Goal: Find specific page/section: Find specific page/section

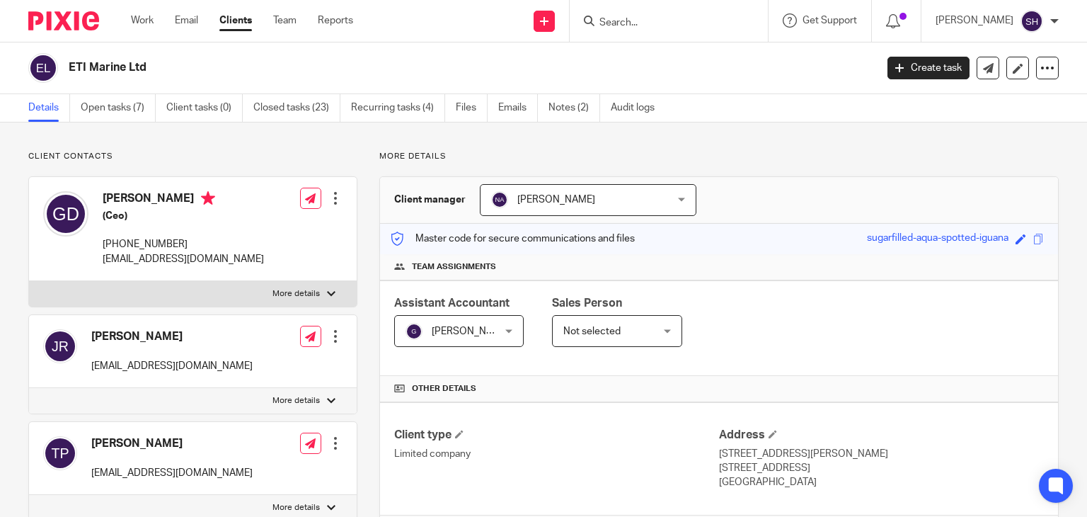
click at [639, 17] on input "Search" at bounding box center [661, 23] width 127 height 13
type input "bi sy"
click at [655, 64] on link at bounding box center [697, 61] width 204 height 33
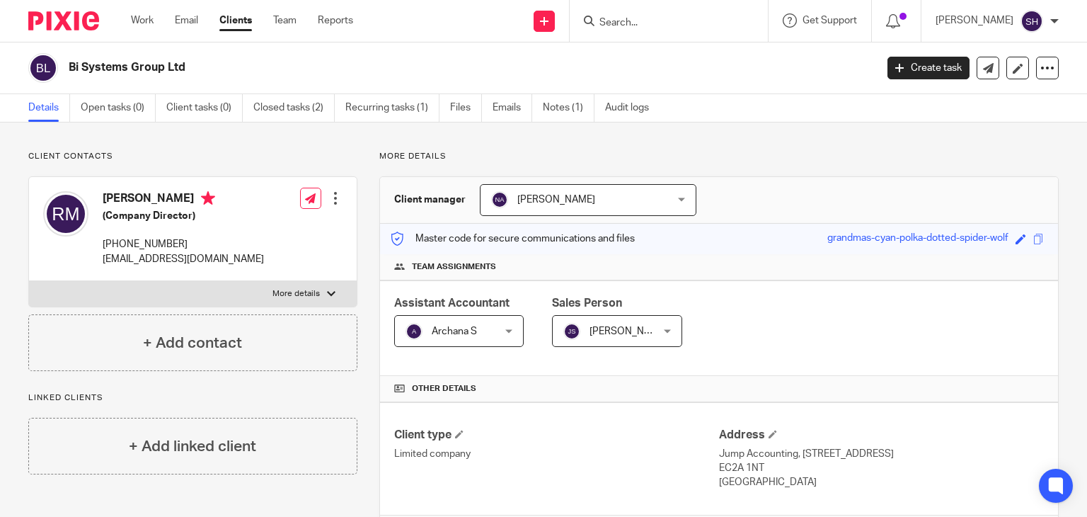
click at [631, 21] on input "Search" at bounding box center [661, 23] width 127 height 13
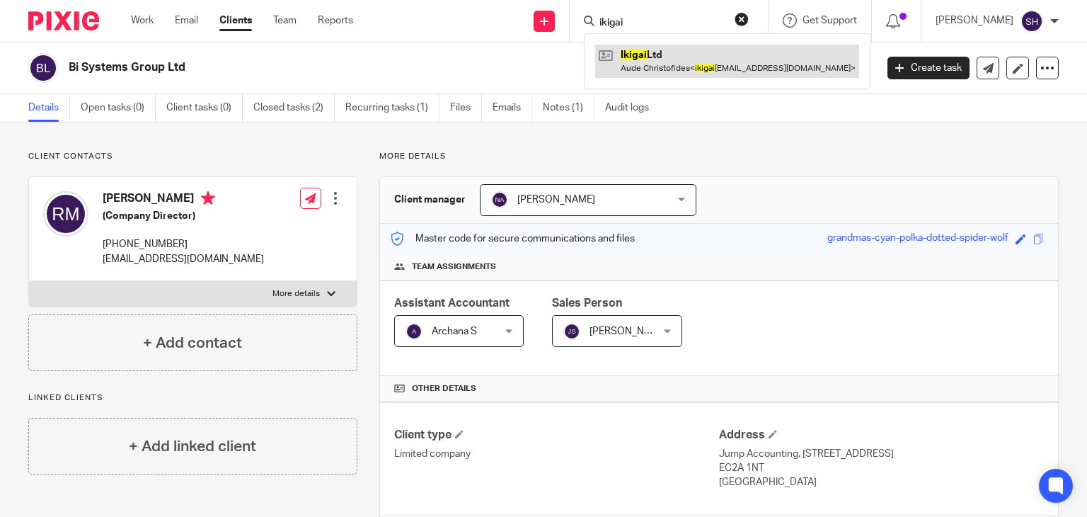
type input "ikigai"
click at [647, 64] on link at bounding box center [727, 61] width 264 height 33
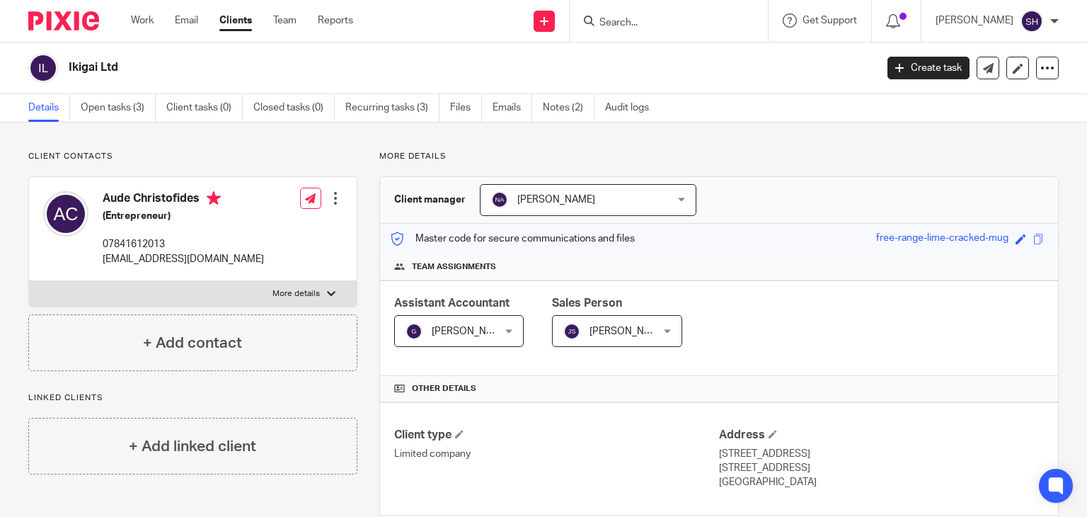
click at [614, 18] on input "Search" at bounding box center [661, 23] width 127 height 13
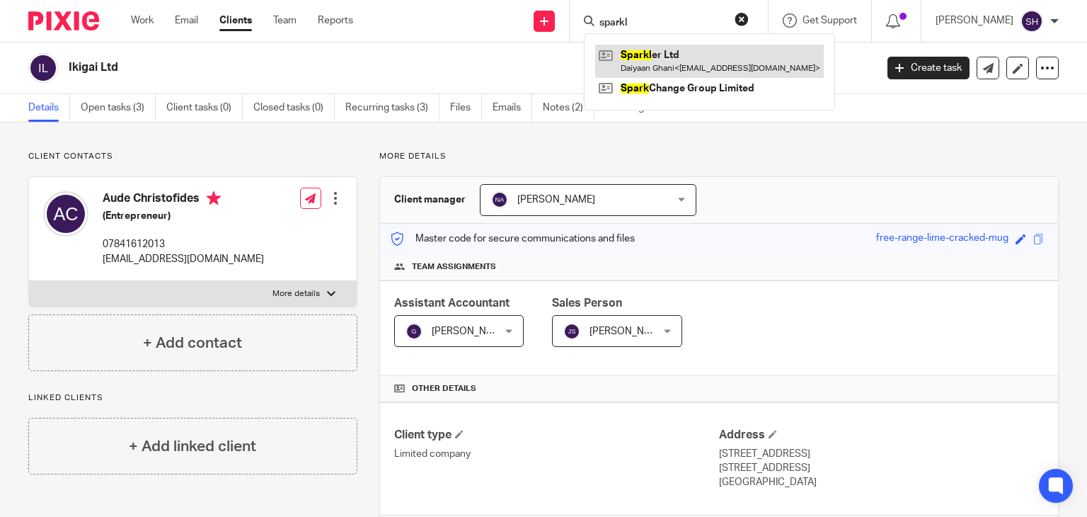
type input "sparkl"
click at [660, 67] on link at bounding box center [709, 61] width 229 height 33
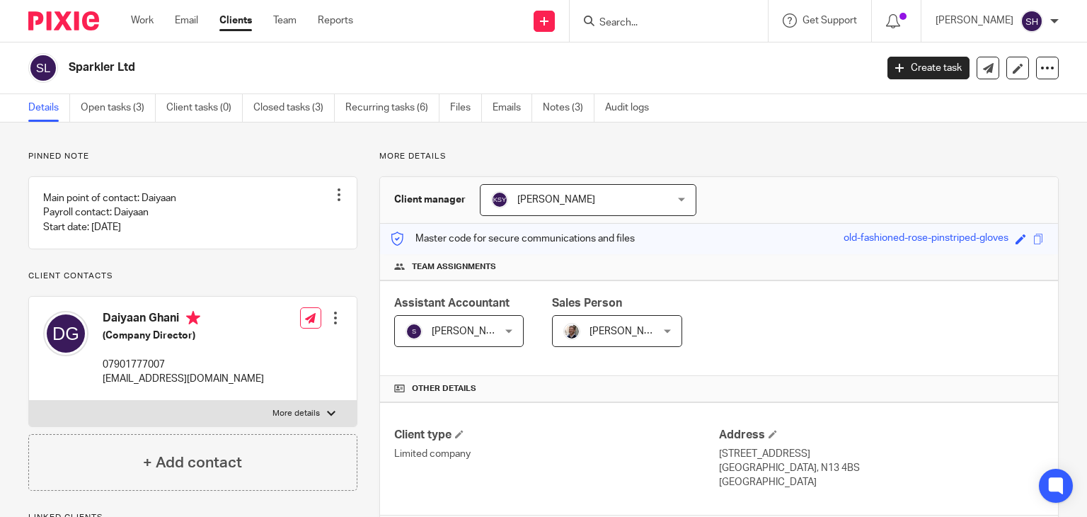
click at [643, 25] on input "Search" at bounding box center [661, 23] width 127 height 13
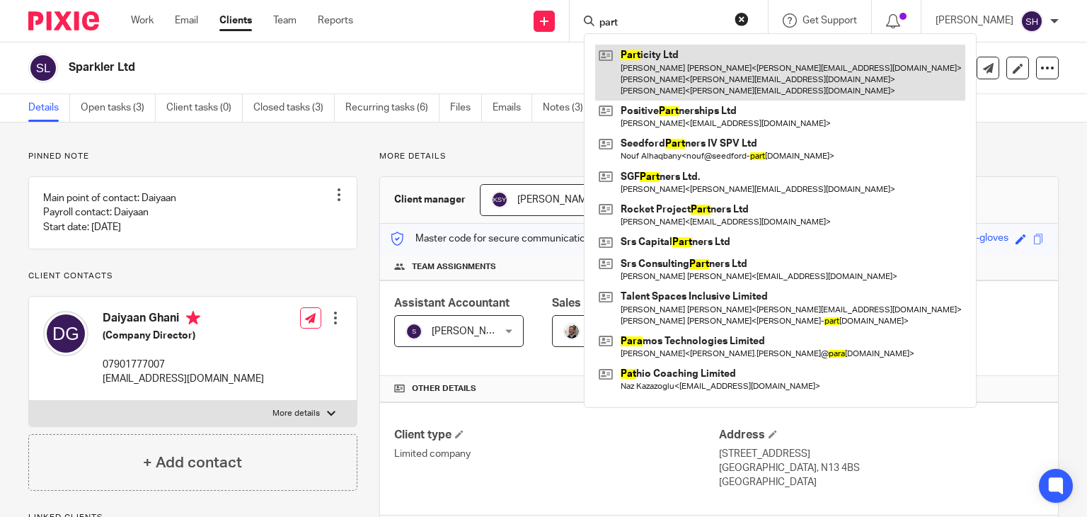
type input "part"
click at [662, 58] on link at bounding box center [780, 73] width 370 height 56
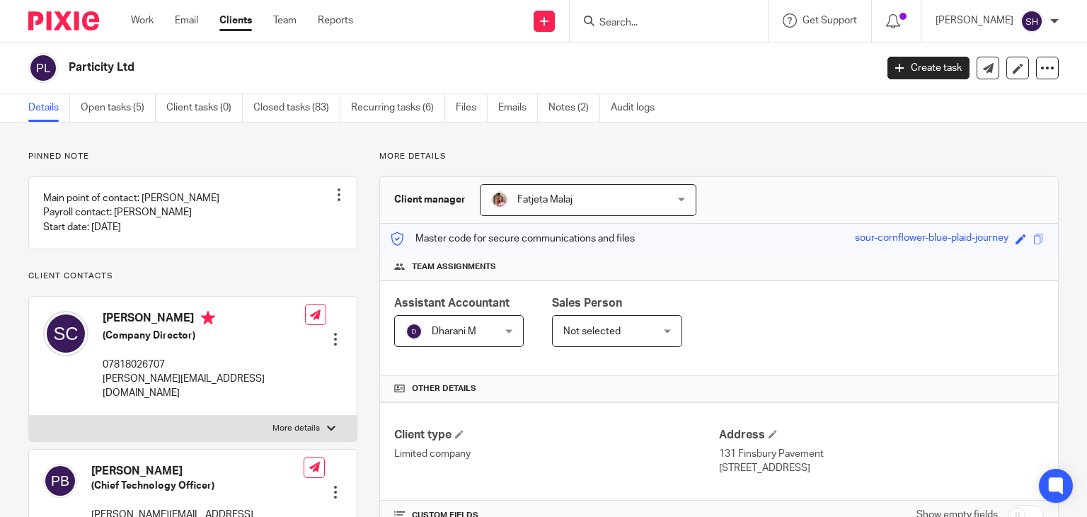
click at [640, 21] on input "Search" at bounding box center [661, 23] width 127 height 13
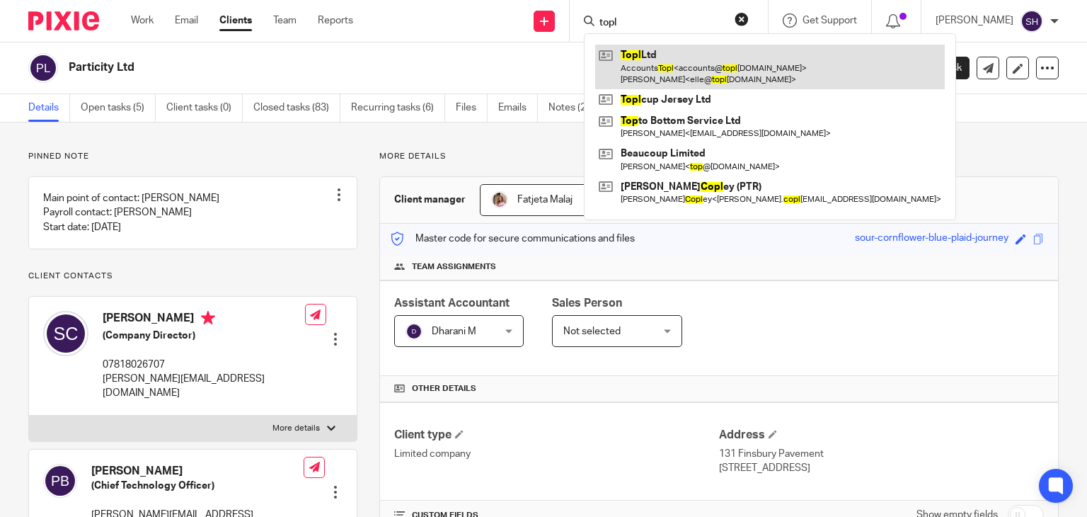
type input "topl"
click at [684, 63] on link at bounding box center [770, 67] width 350 height 44
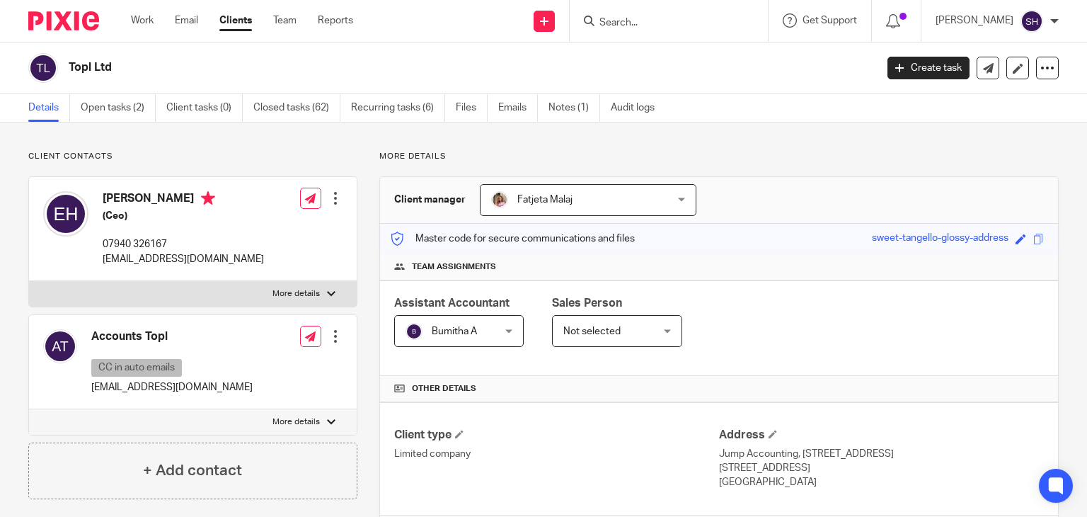
click at [611, 21] on input "Search" at bounding box center [661, 23] width 127 height 13
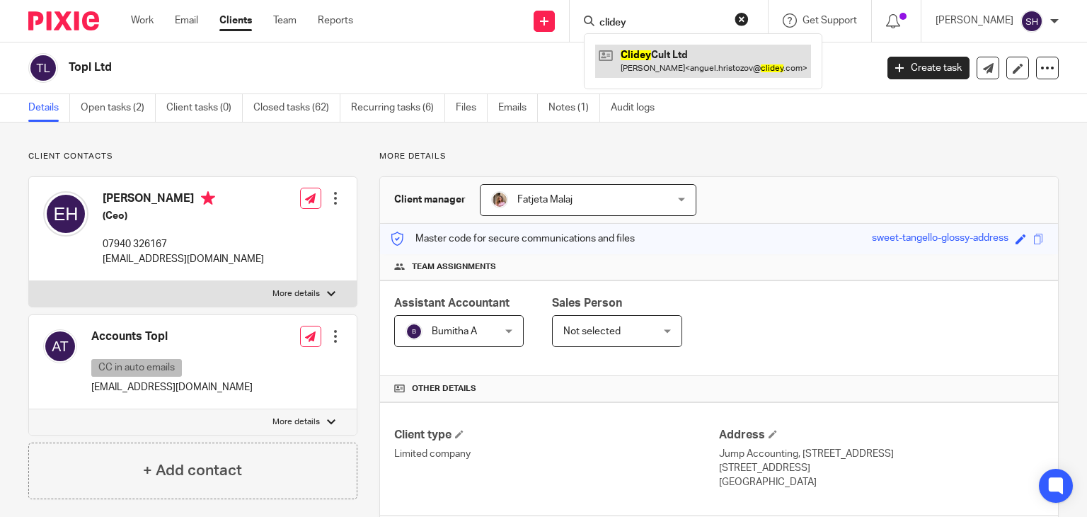
type input "clidey"
click at [655, 74] on link at bounding box center [703, 61] width 216 height 33
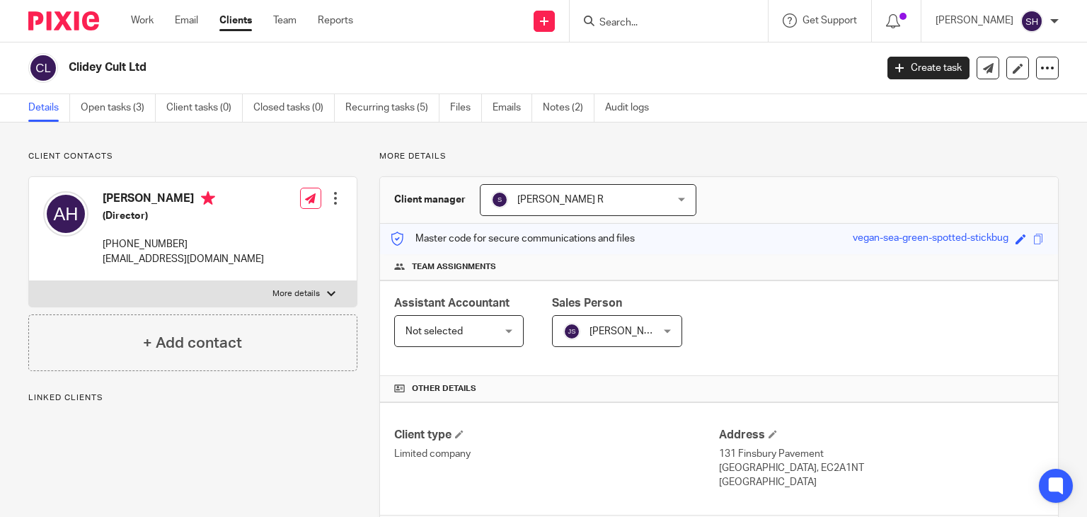
click at [201, 0] on html "Work Email Clients Team Reports Work Email Clients Team Reports Settings Send n…" at bounding box center [543, 258] width 1087 height 517
click at [609, 21] on input "Search" at bounding box center [661, 23] width 127 height 13
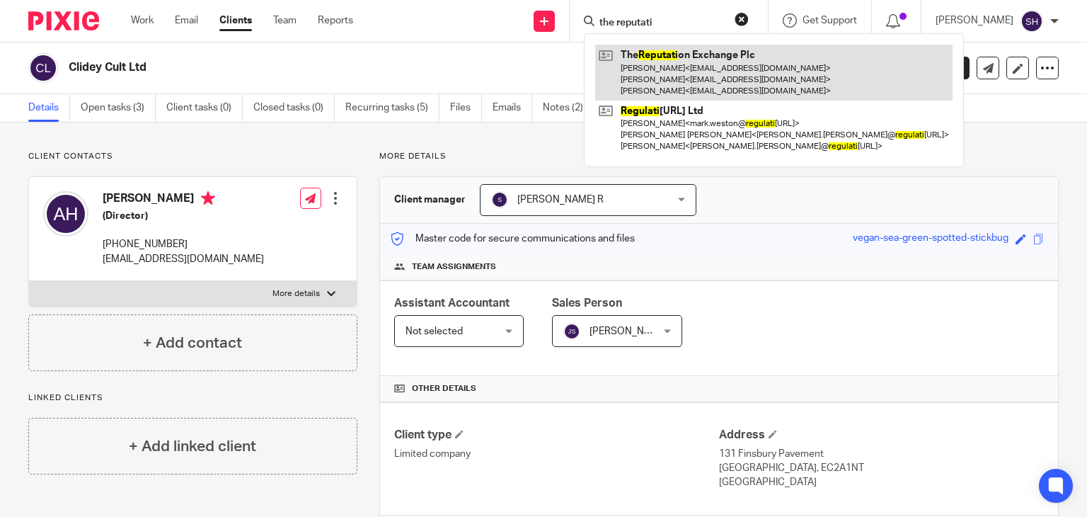
type input "the reputati"
click at [677, 74] on link at bounding box center [773, 73] width 357 height 56
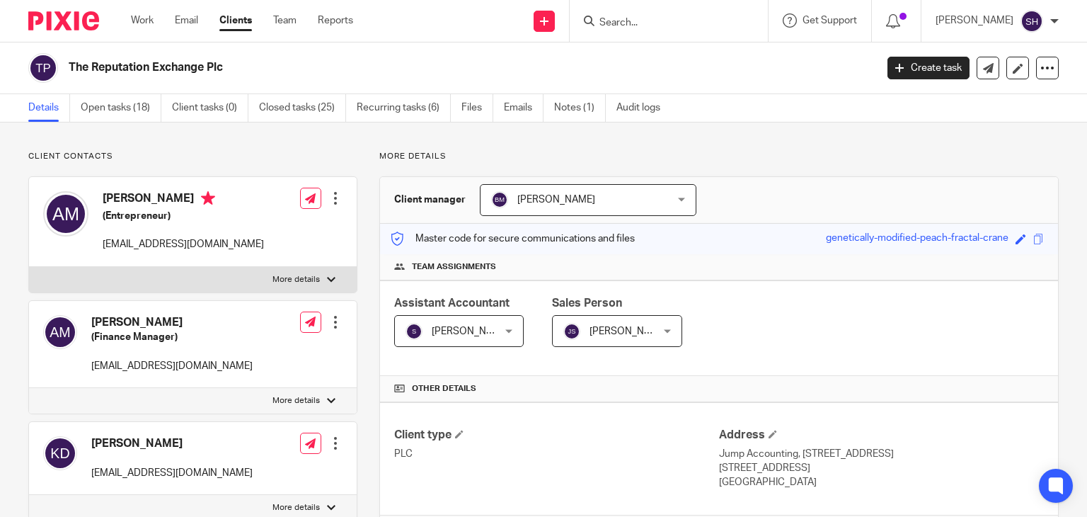
click at [615, 23] on input "Search" at bounding box center [661, 23] width 127 height 13
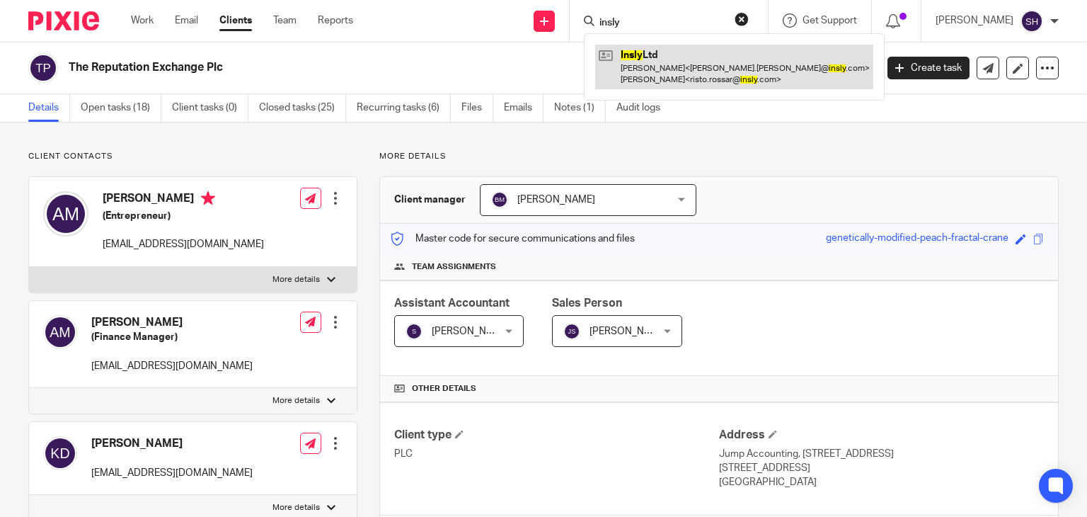
type input "insly"
click at [648, 63] on link at bounding box center [734, 67] width 278 height 44
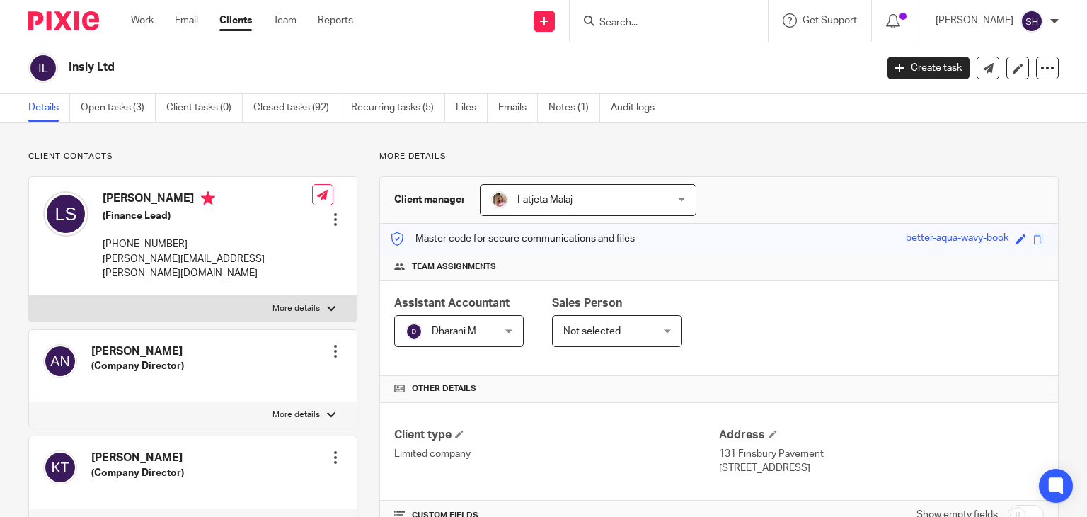
click at [610, 22] on input "Search" at bounding box center [661, 23] width 127 height 13
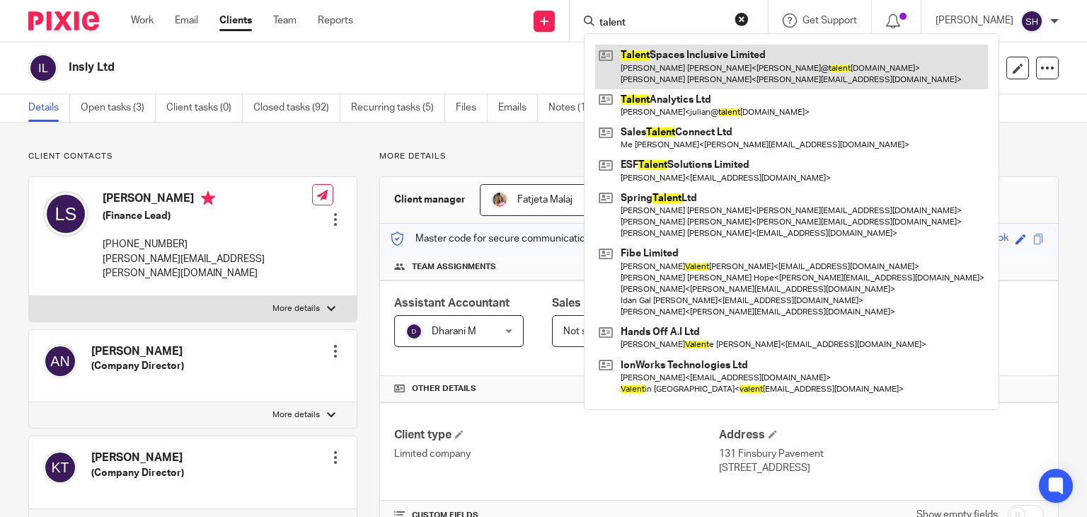
type input "talent"
click at [701, 71] on link at bounding box center [791, 67] width 393 height 44
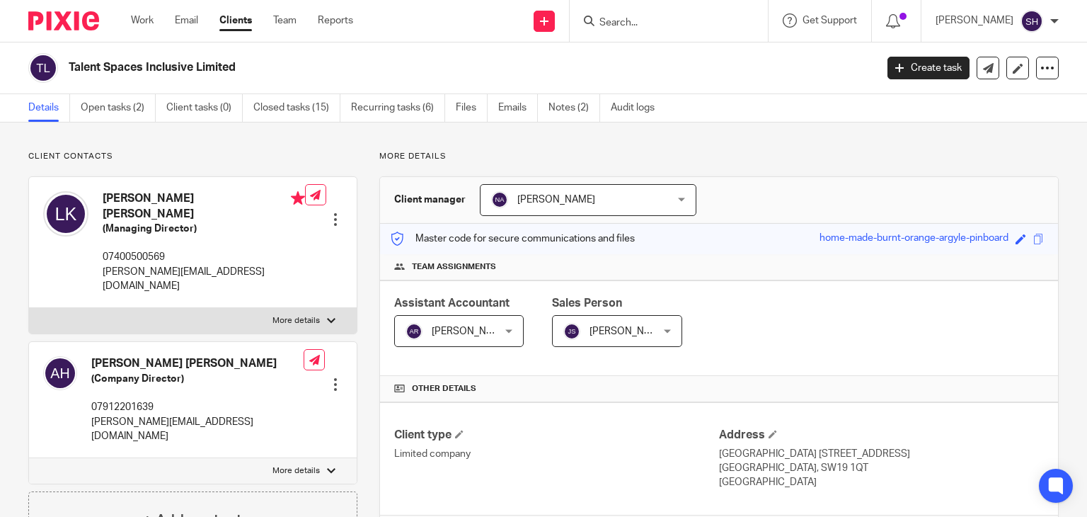
click at [695, 11] on div at bounding box center [669, 21] width 198 height 42
click at [677, 22] on input "Search" at bounding box center [661, 23] width 127 height 13
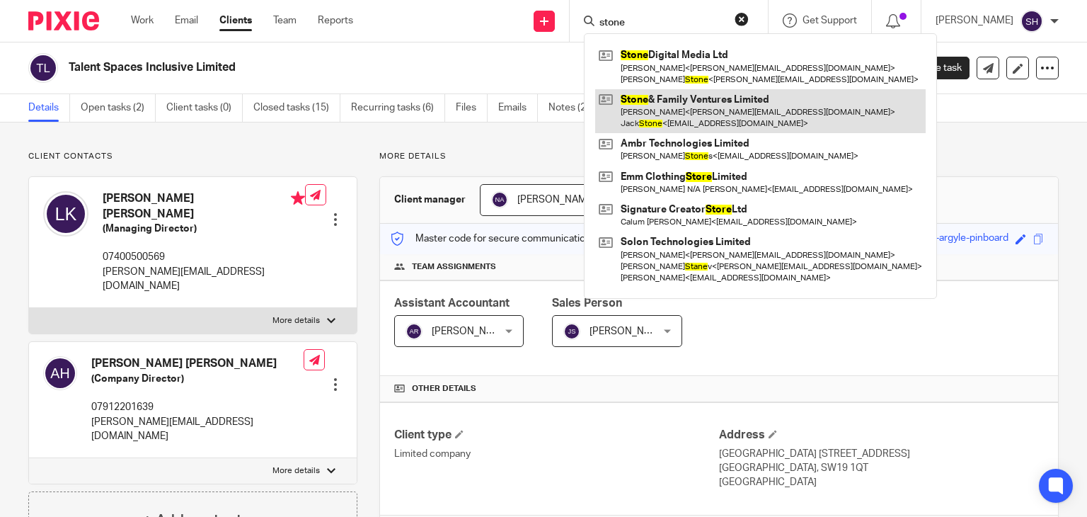
type input "stone"
click at [716, 119] on link at bounding box center [760, 111] width 330 height 44
